Goal: Task Accomplishment & Management: Use online tool/utility

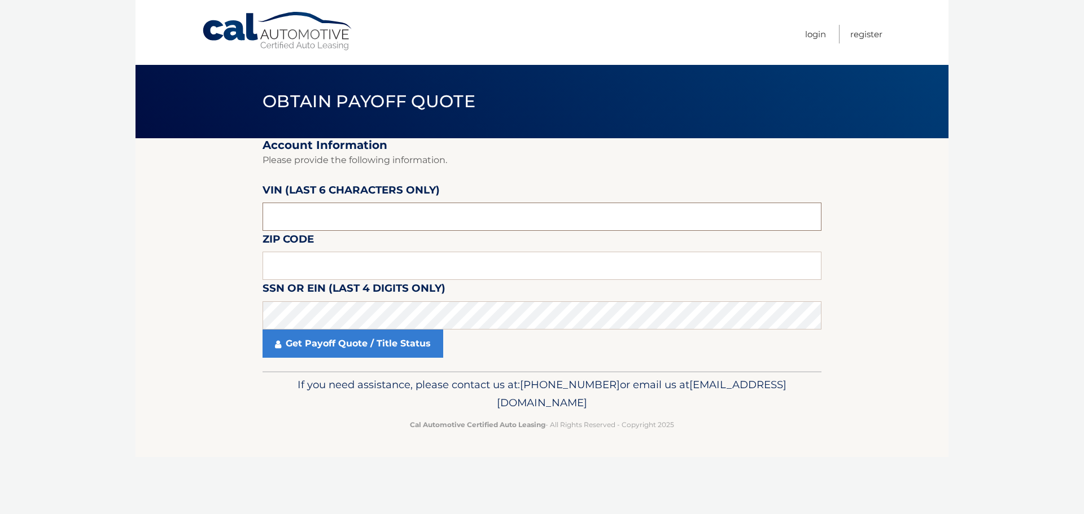
click at [321, 209] on input "text" at bounding box center [542, 217] width 559 height 28
click at [300, 213] on input "text" at bounding box center [542, 217] width 559 height 28
type input "375164"
click at [305, 260] on input "text" at bounding box center [542, 266] width 559 height 28
drag, startPoint x: 310, startPoint y: 265, endPoint x: 303, endPoint y: 267, distance: 7.4
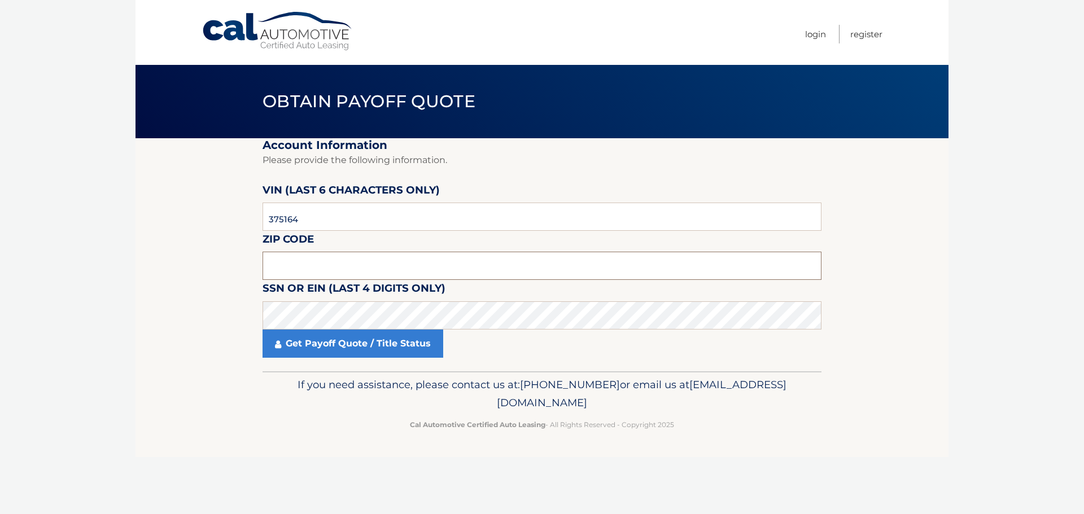
click at [310, 265] on input "text" at bounding box center [542, 266] width 559 height 28
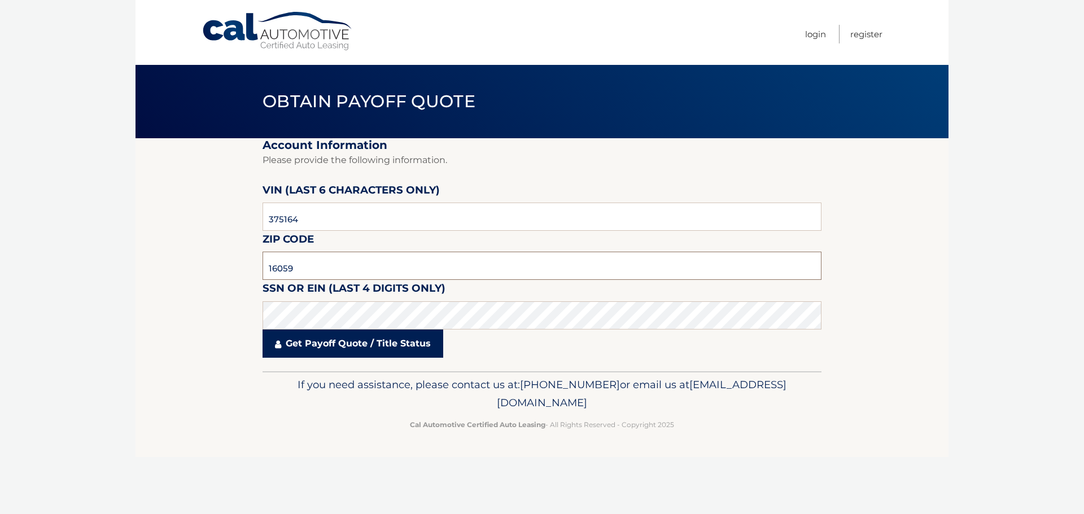
type input "16059"
click at [323, 347] on link "Get Payoff Quote / Title Status" at bounding box center [353, 344] width 181 height 28
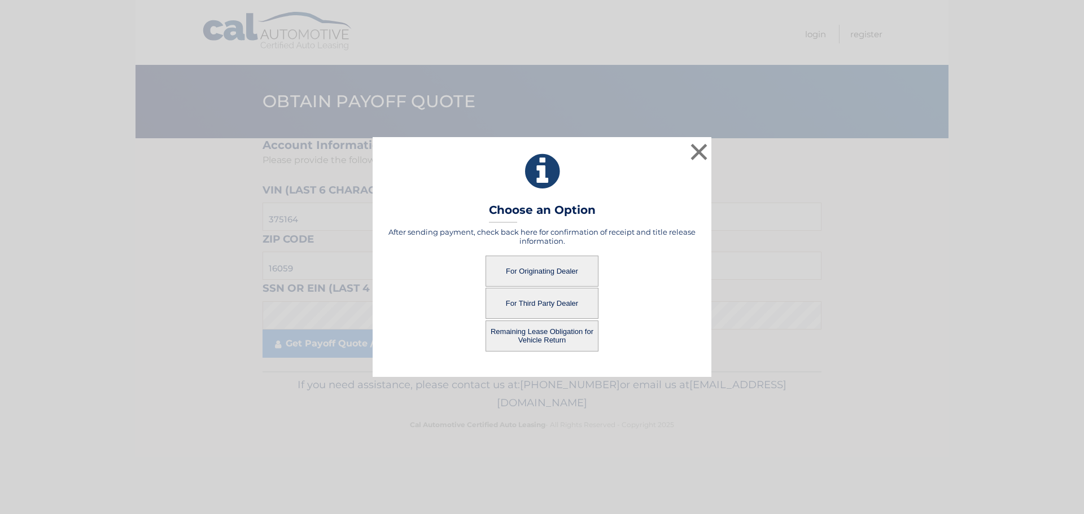
click at [536, 300] on button "For Third Party Dealer" at bounding box center [542, 303] width 113 height 31
click at [551, 303] on button "For Third Party Dealer" at bounding box center [542, 303] width 113 height 31
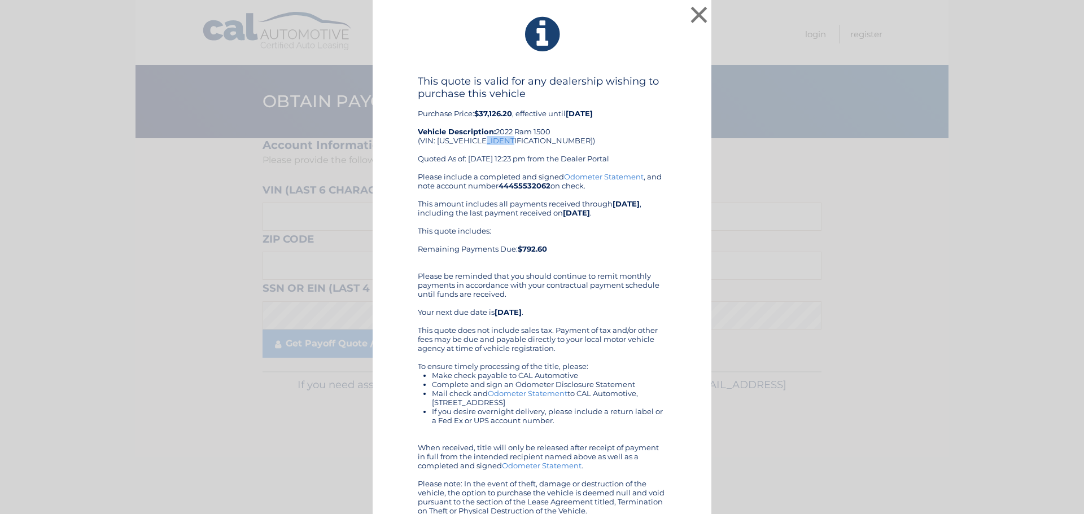
drag, startPoint x: 486, startPoint y: 143, endPoint x: 508, endPoint y: 143, distance: 22.6
click at [508, 143] on div "This quote is valid for any dealership wishing to purchase this vehicle Purchas…" at bounding box center [542, 123] width 248 height 97
copy div "375164"
click at [696, 12] on button "×" at bounding box center [699, 14] width 23 height 23
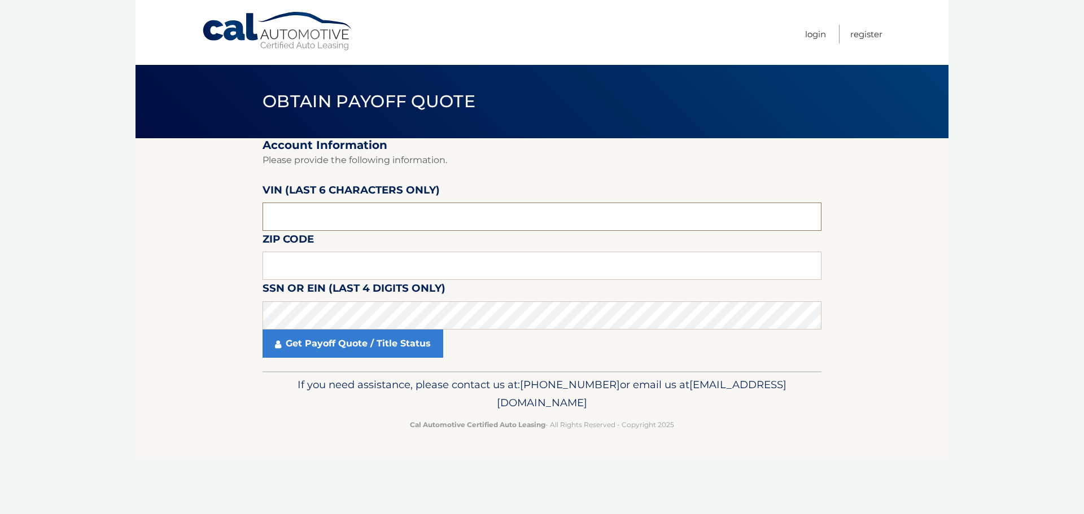
click at [317, 222] on input "text" at bounding box center [542, 217] width 559 height 28
paste input "375164"
type input "375164"
click at [306, 267] on input "text" at bounding box center [542, 266] width 559 height 28
type input "16059"
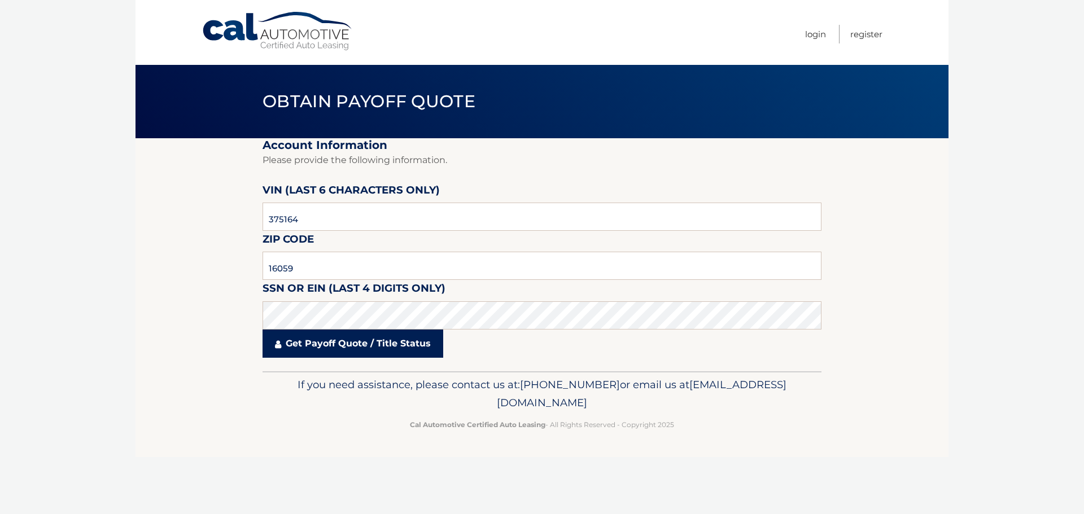
click at [312, 338] on link "Get Payoff Quote / Title Status" at bounding box center [353, 344] width 181 height 28
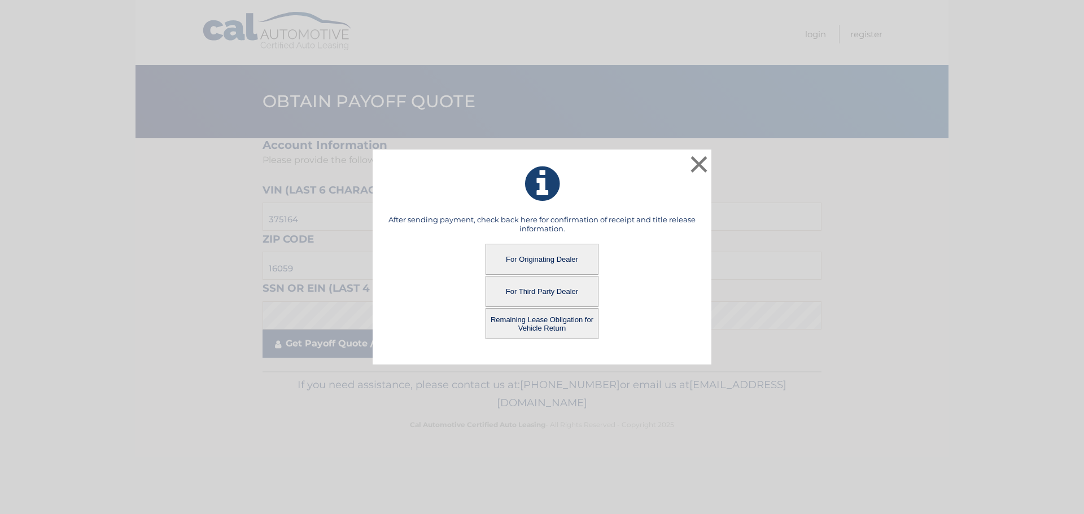
click at [312, 353] on div "× After sending payment, check back here for confirmation of receipt and title …" at bounding box center [542, 258] width 1075 height 216
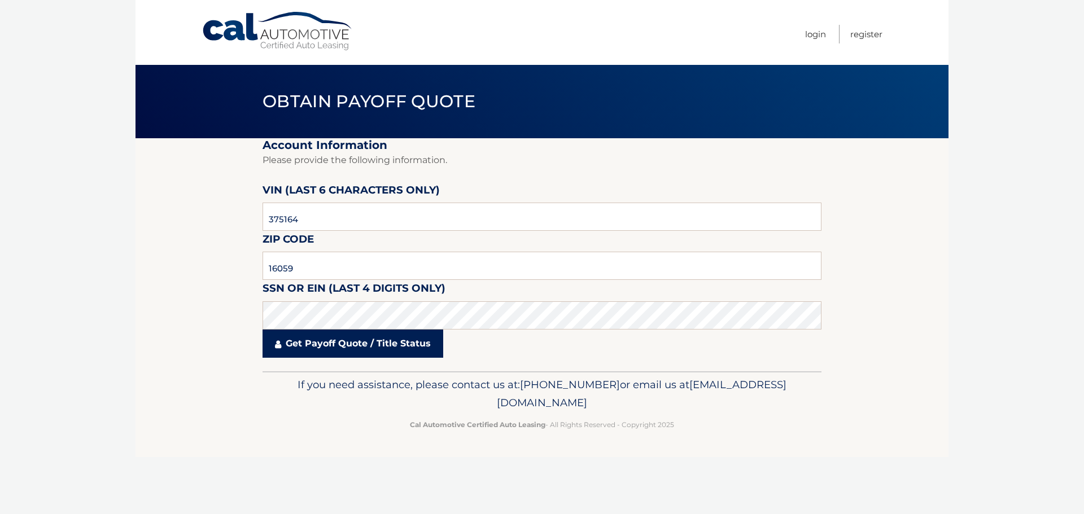
click at [312, 353] on link "Get Payoff Quote / Title Status" at bounding box center [353, 344] width 181 height 28
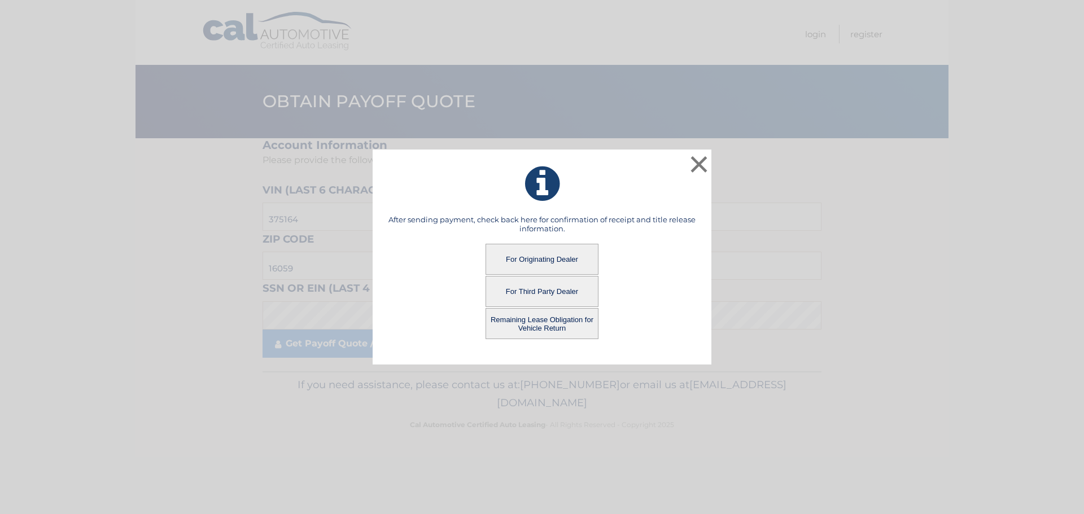
click at [539, 324] on button "Remaining Lease Obligation for Vehicle Return" at bounding box center [542, 323] width 113 height 31
click at [543, 320] on button "Remaining Lease Obligation for Vehicle Return" at bounding box center [542, 323] width 113 height 31
